Goal: Book appointment/travel/reservation

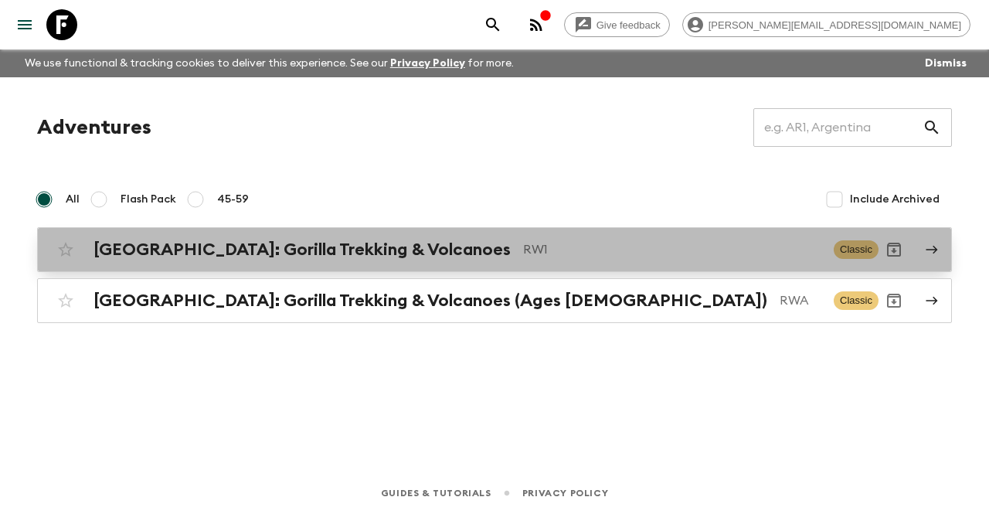
click at [325, 255] on h2 "[GEOGRAPHIC_DATA]: Gorilla Trekking & Volcanoes" at bounding box center [302, 250] width 417 height 20
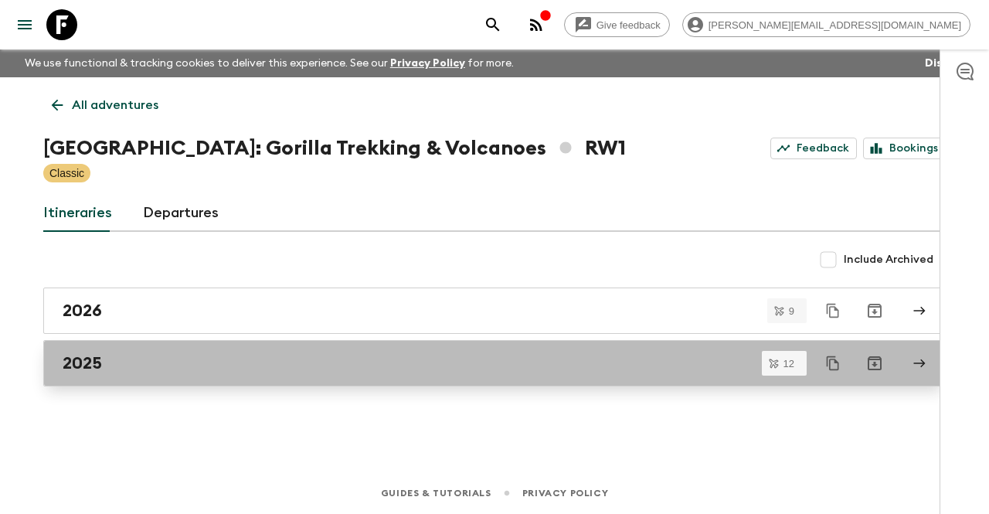
click at [227, 369] on div "2025" at bounding box center [480, 363] width 835 height 20
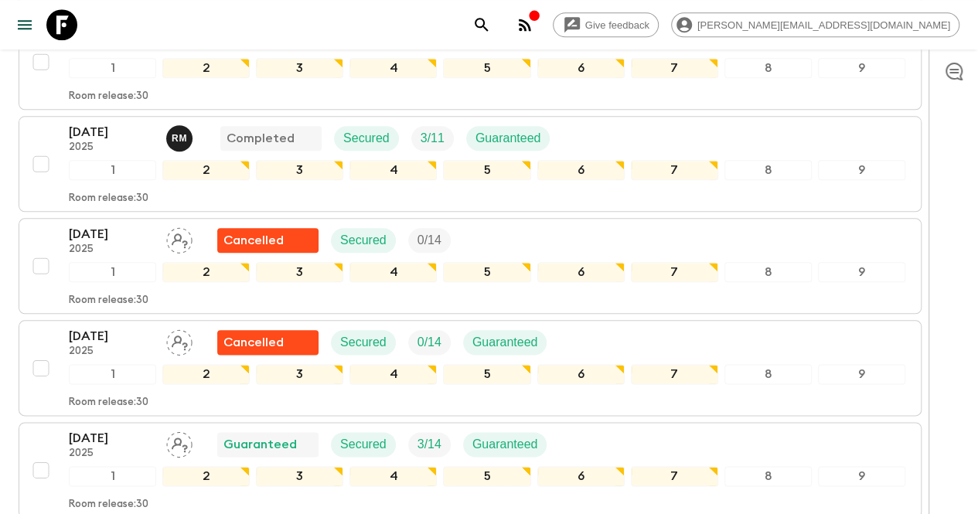
scroll to position [1005, 0]
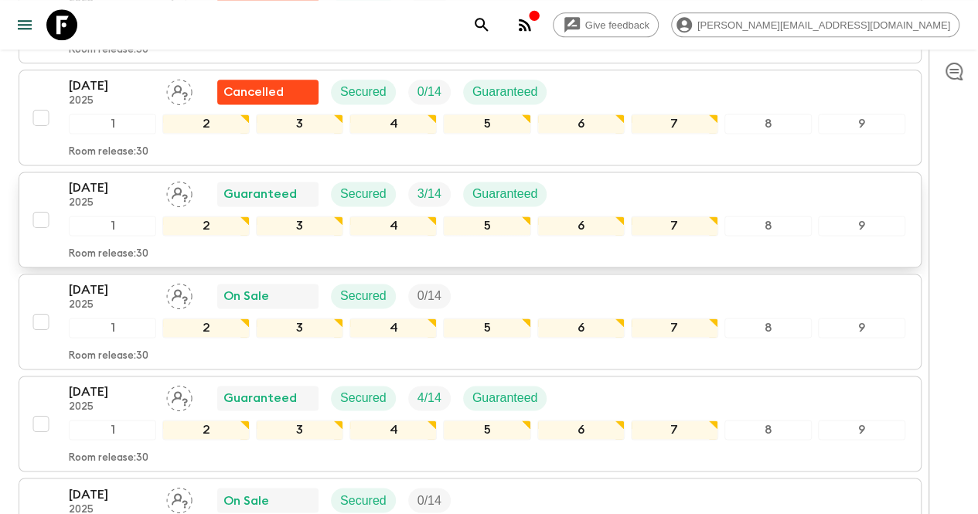
click at [128, 179] on p "[DATE]" at bounding box center [111, 188] width 85 height 19
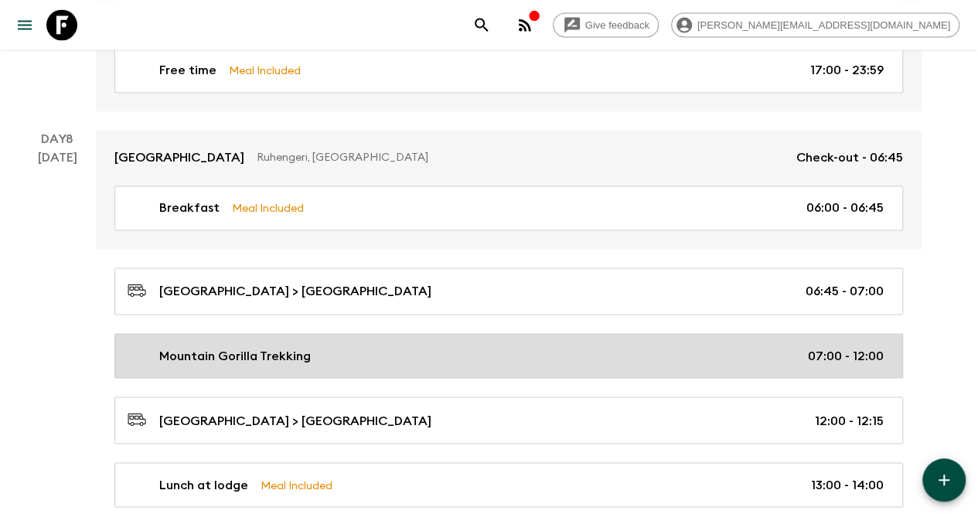
scroll to position [4096, 0]
